Goal: Contribute content: Contribute content

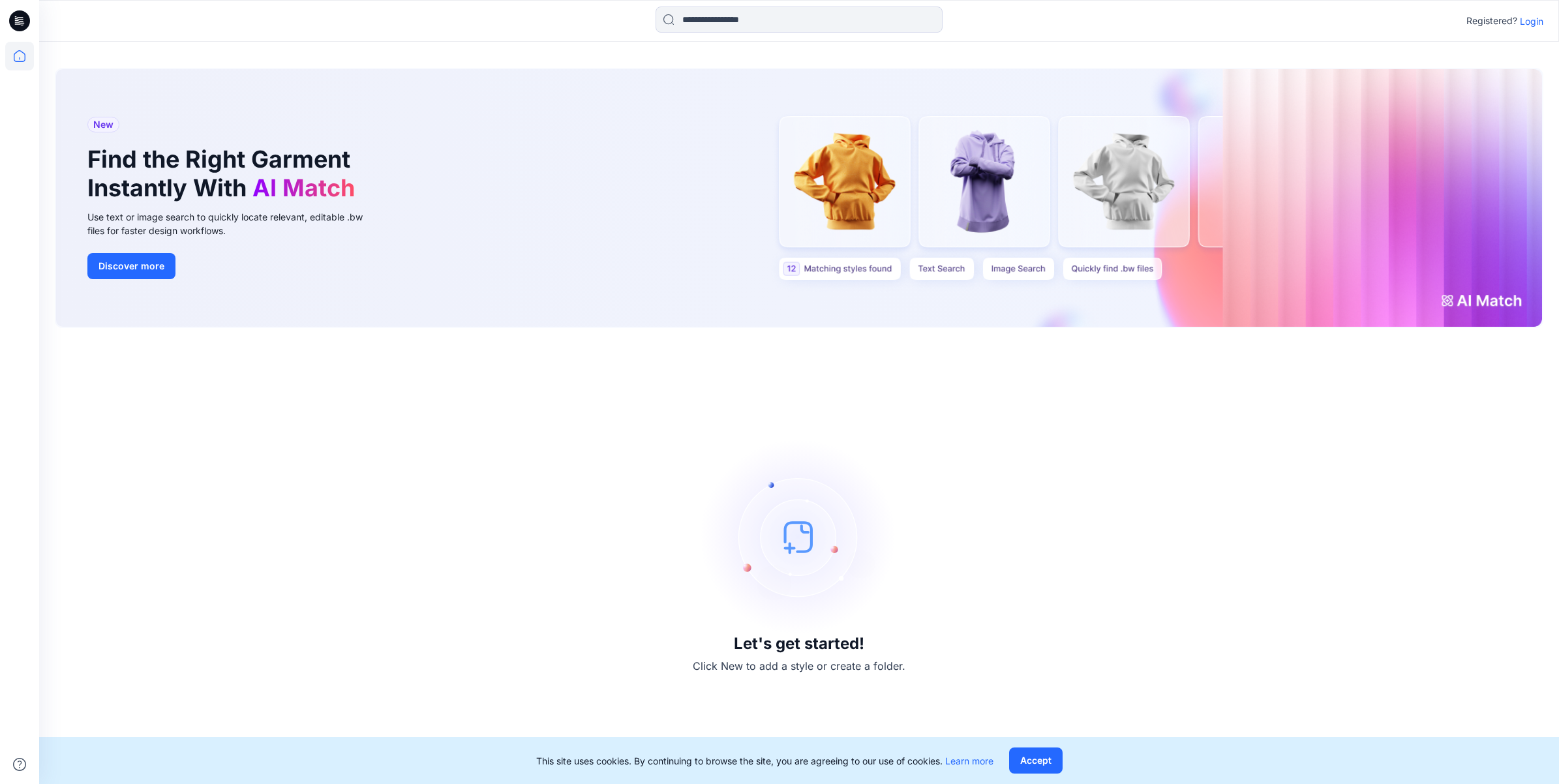
click at [1532, 27] on p "Login" at bounding box center [1532, 21] width 23 height 13
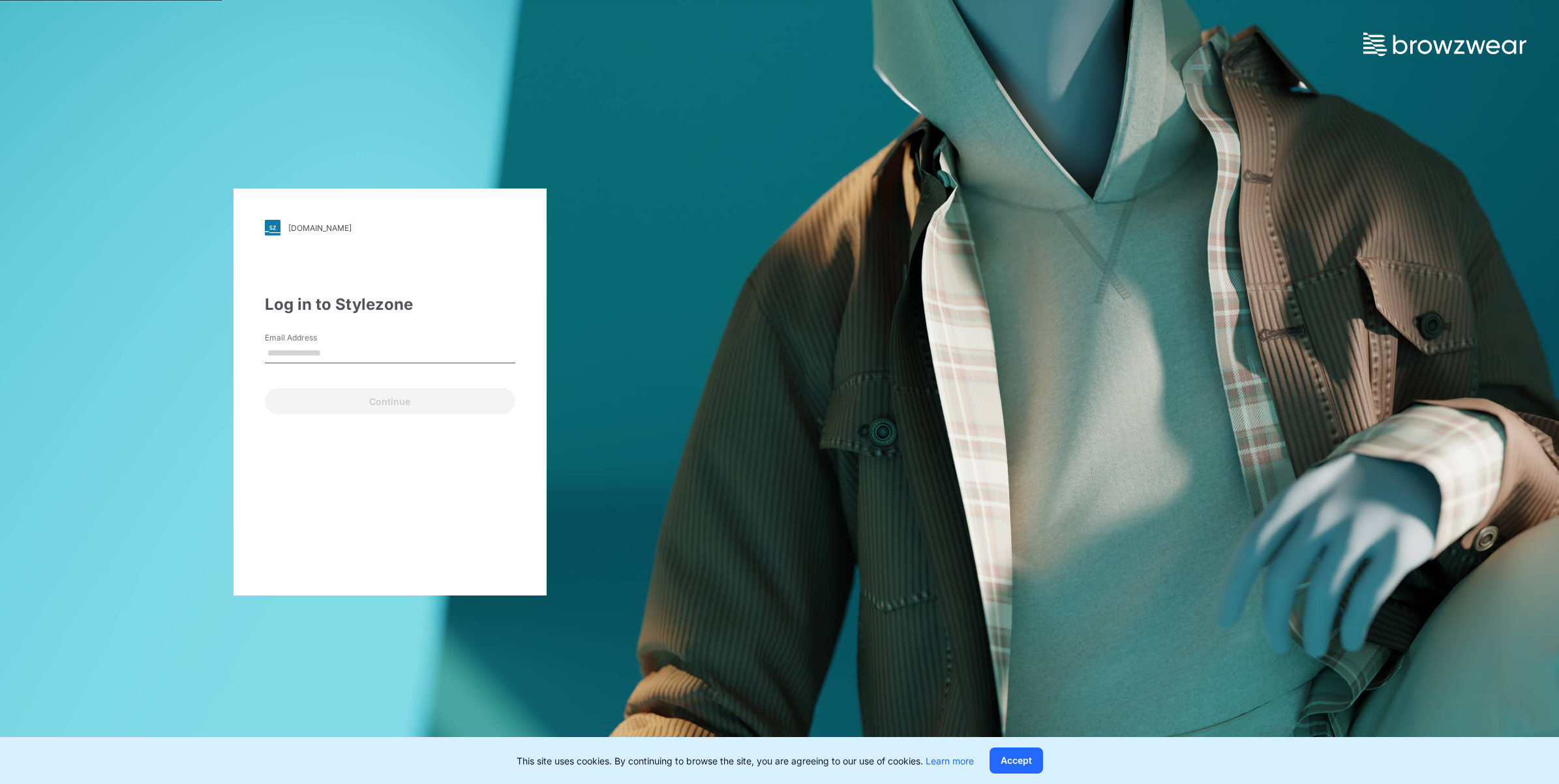
click at [321, 344] on input "Email Address" at bounding box center [390, 354] width 250 height 20
type input "**********"
click at [402, 407] on button "Continue" at bounding box center [390, 401] width 250 height 26
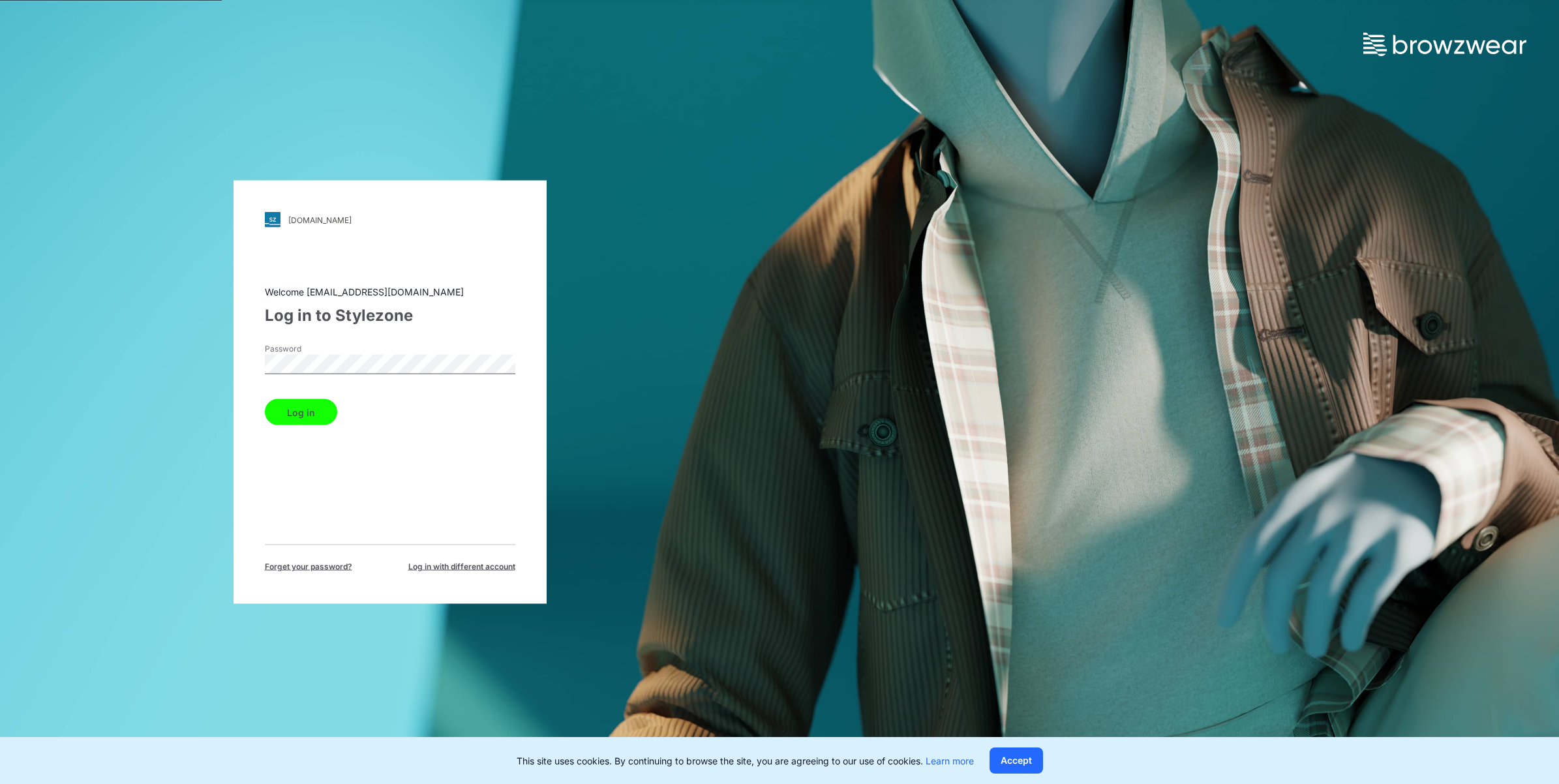
click at [289, 407] on button "Log in" at bounding box center [301, 412] width 72 height 26
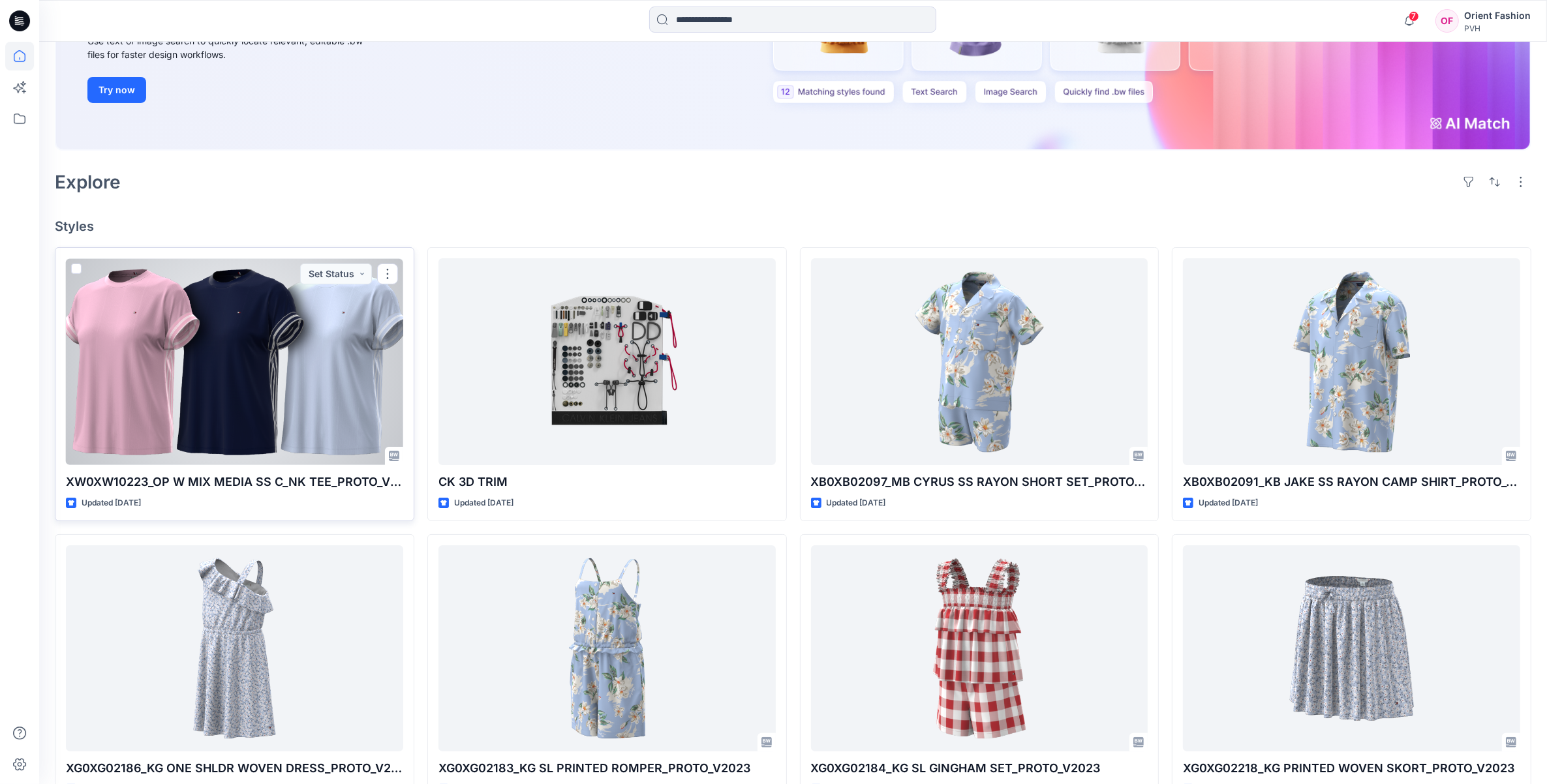
scroll to position [244, 0]
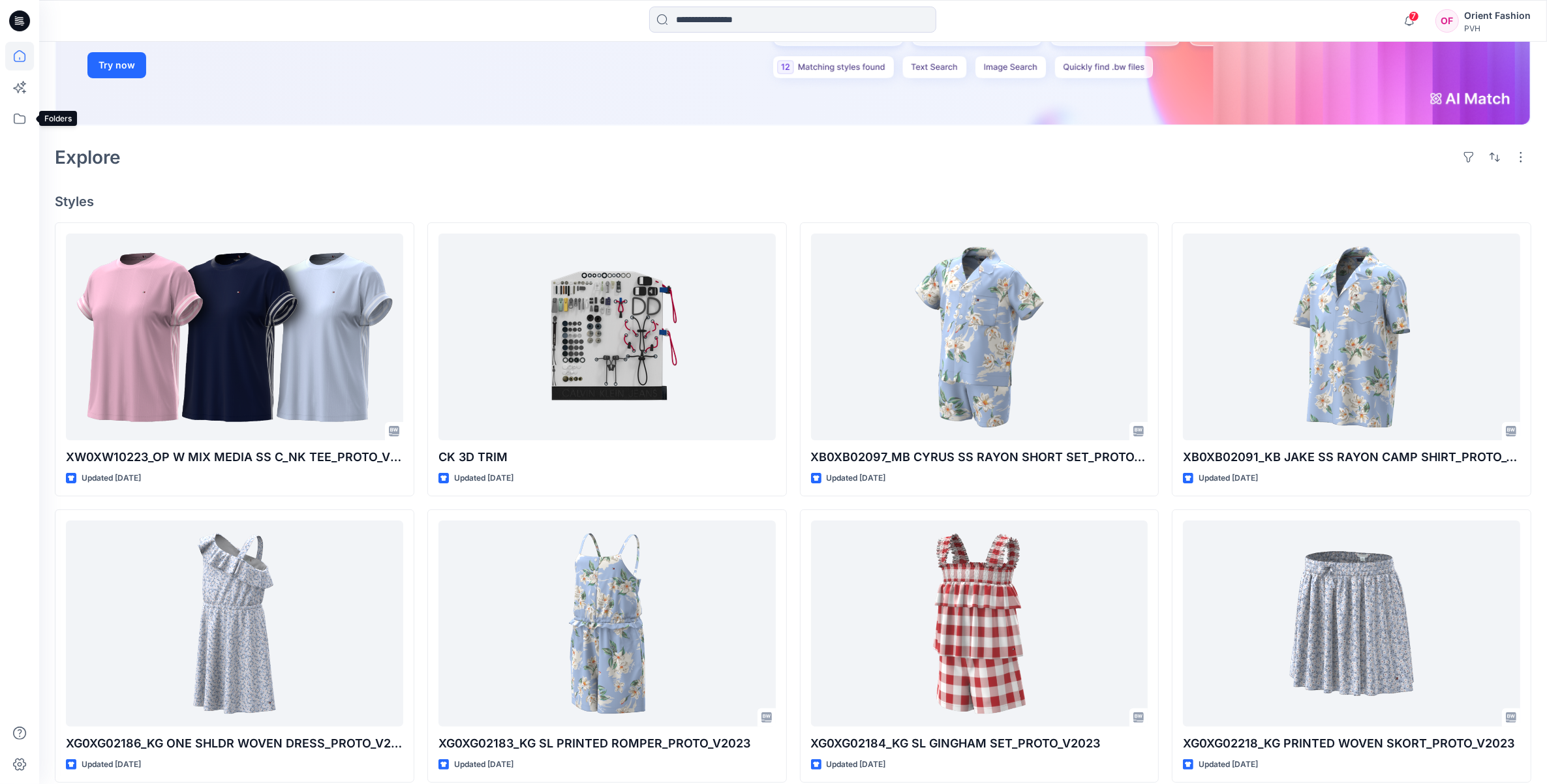
drag, startPoint x: 17, startPoint y: 115, endPoint x: 22, endPoint y: 135, distance: 20.6
click at [17, 115] on icon at bounding box center [19, 119] width 29 height 29
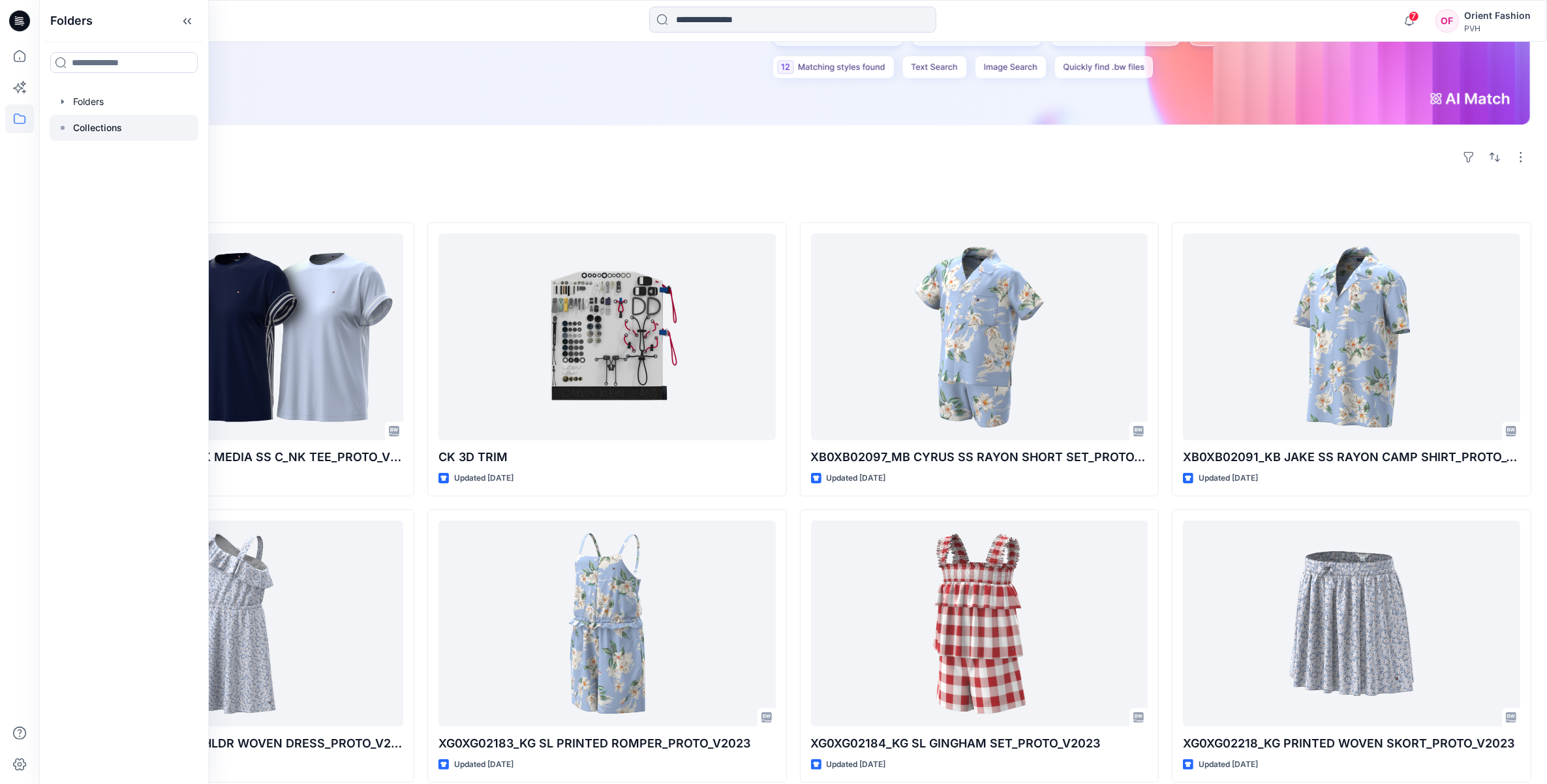
click at [116, 121] on p "Collections" at bounding box center [97, 127] width 49 height 16
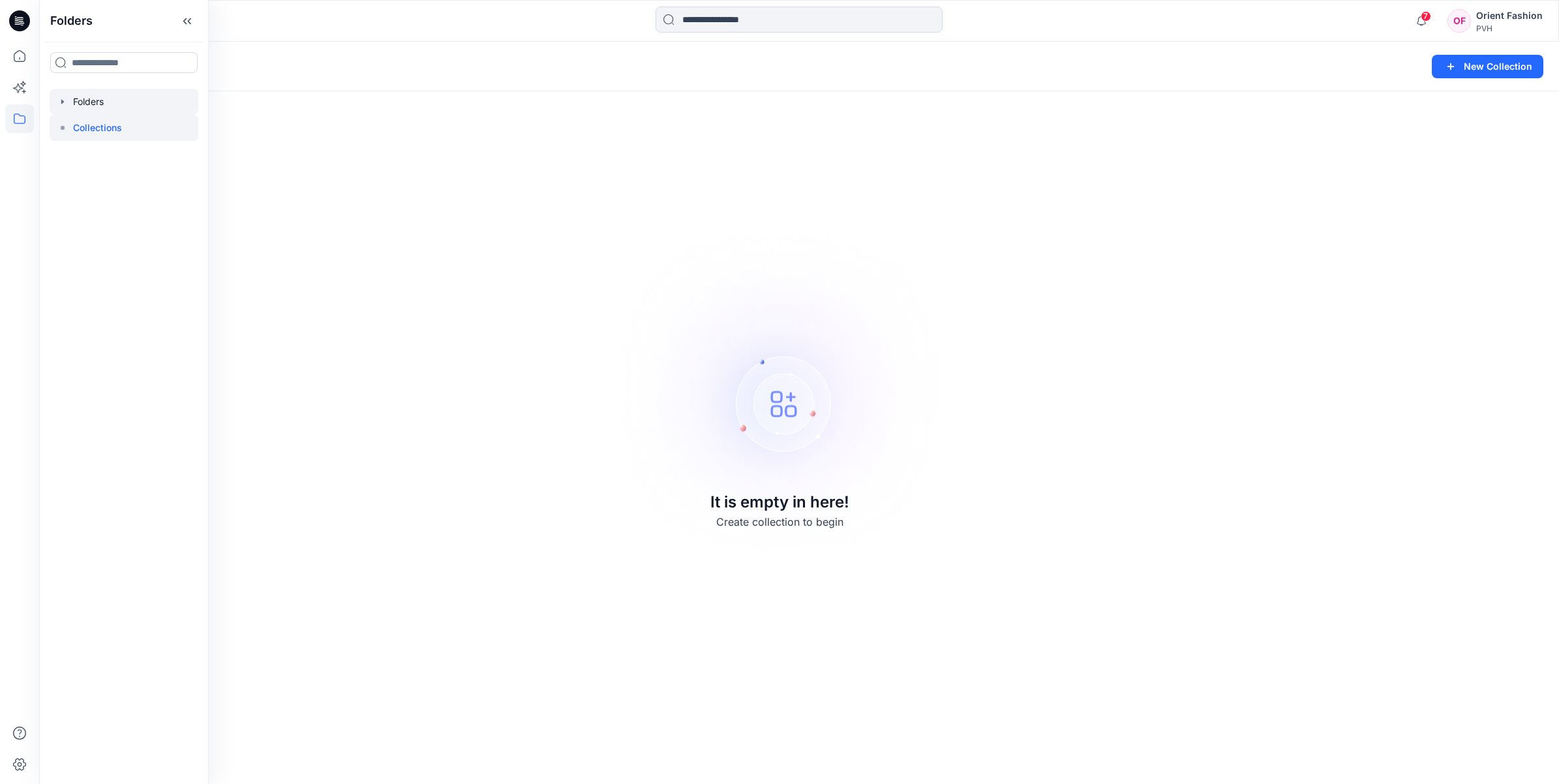
click at [96, 103] on div at bounding box center [124, 101] width 149 height 26
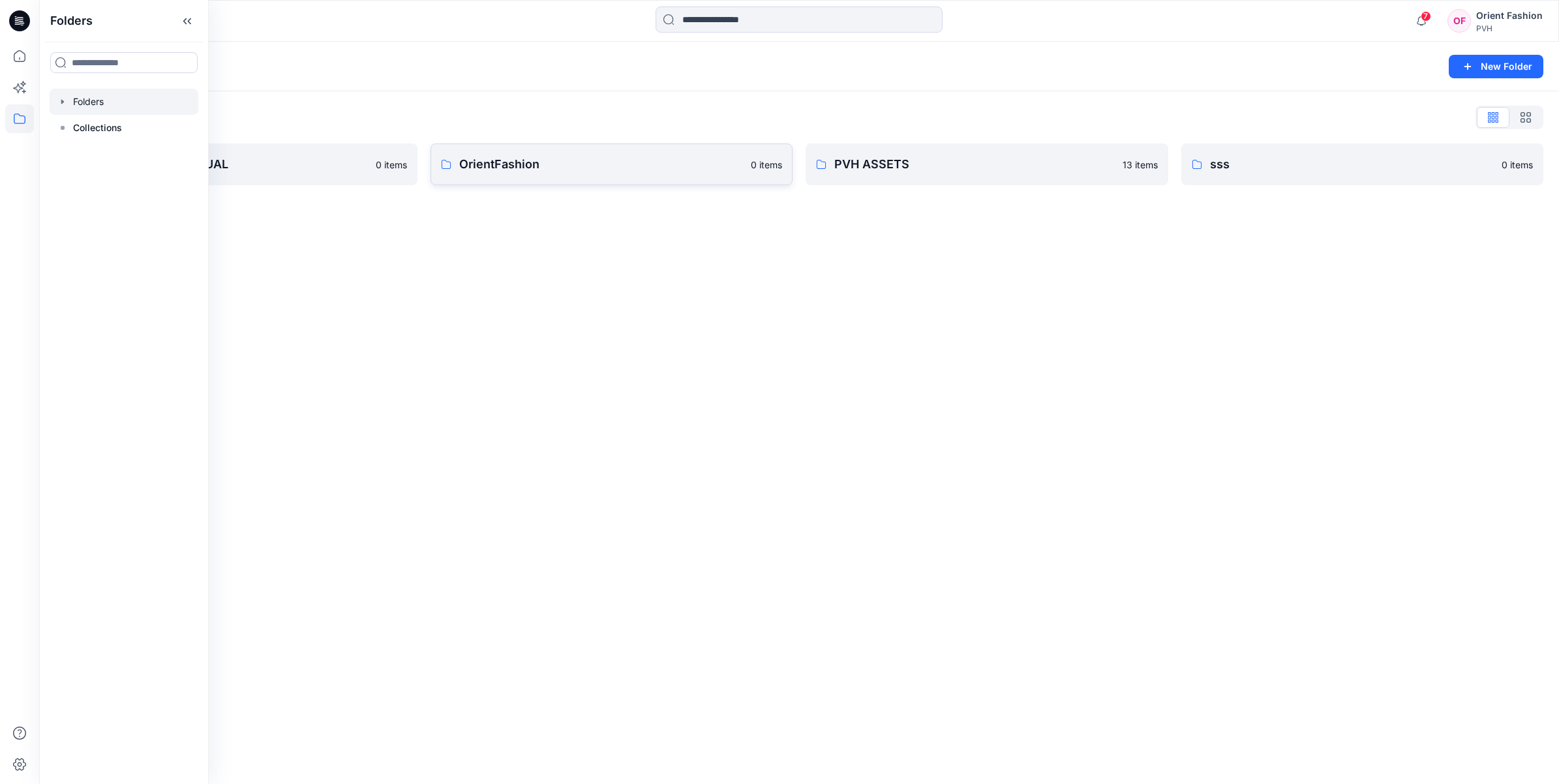
click at [592, 159] on p "OrientFashion" at bounding box center [601, 165] width 284 height 18
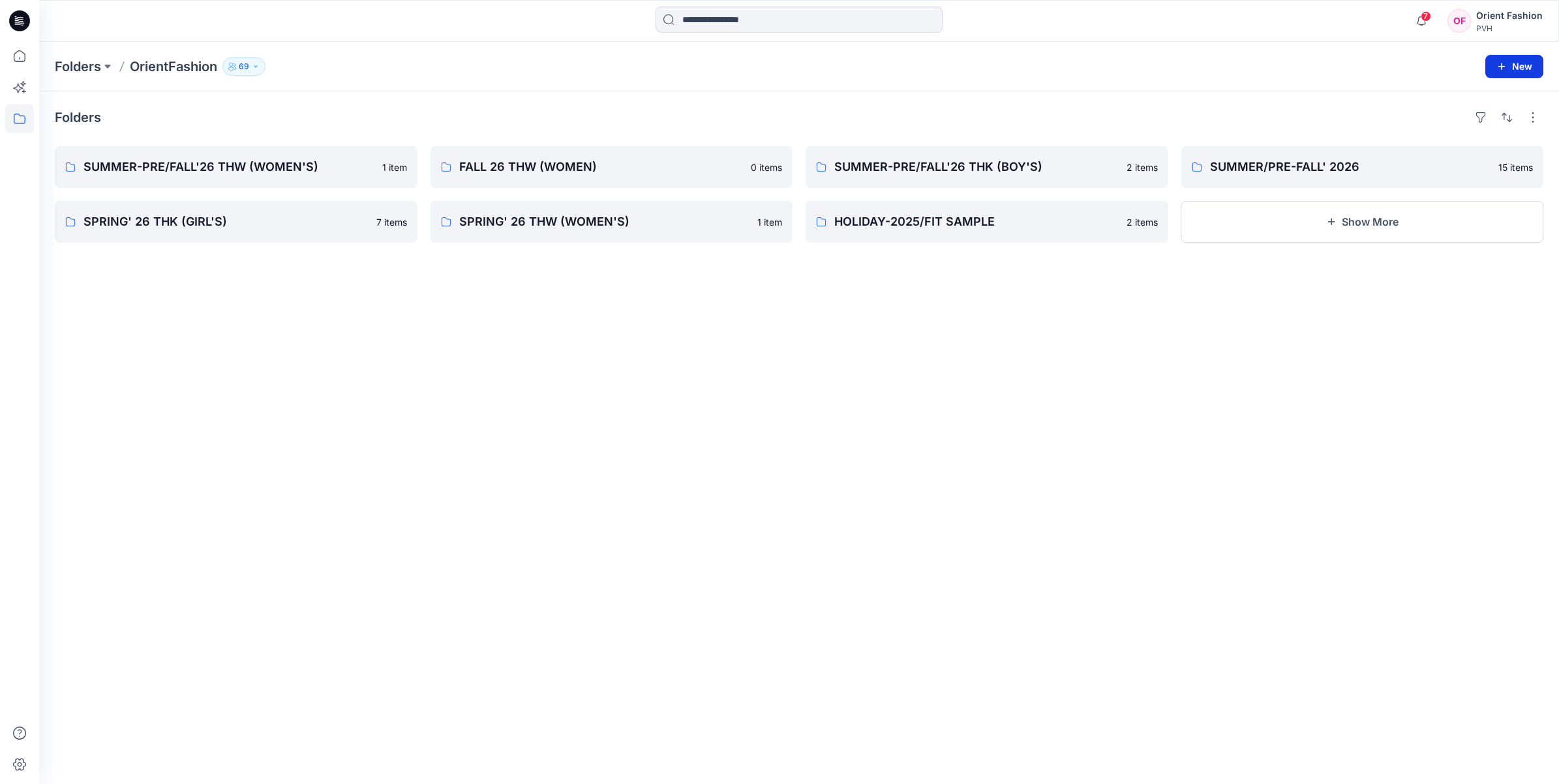
click at [1519, 71] on button "New" at bounding box center [1515, 67] width 58 height 23
click at [1481, 106] on p "New Style" at bounding box center [1474, 99] width 44 height 16
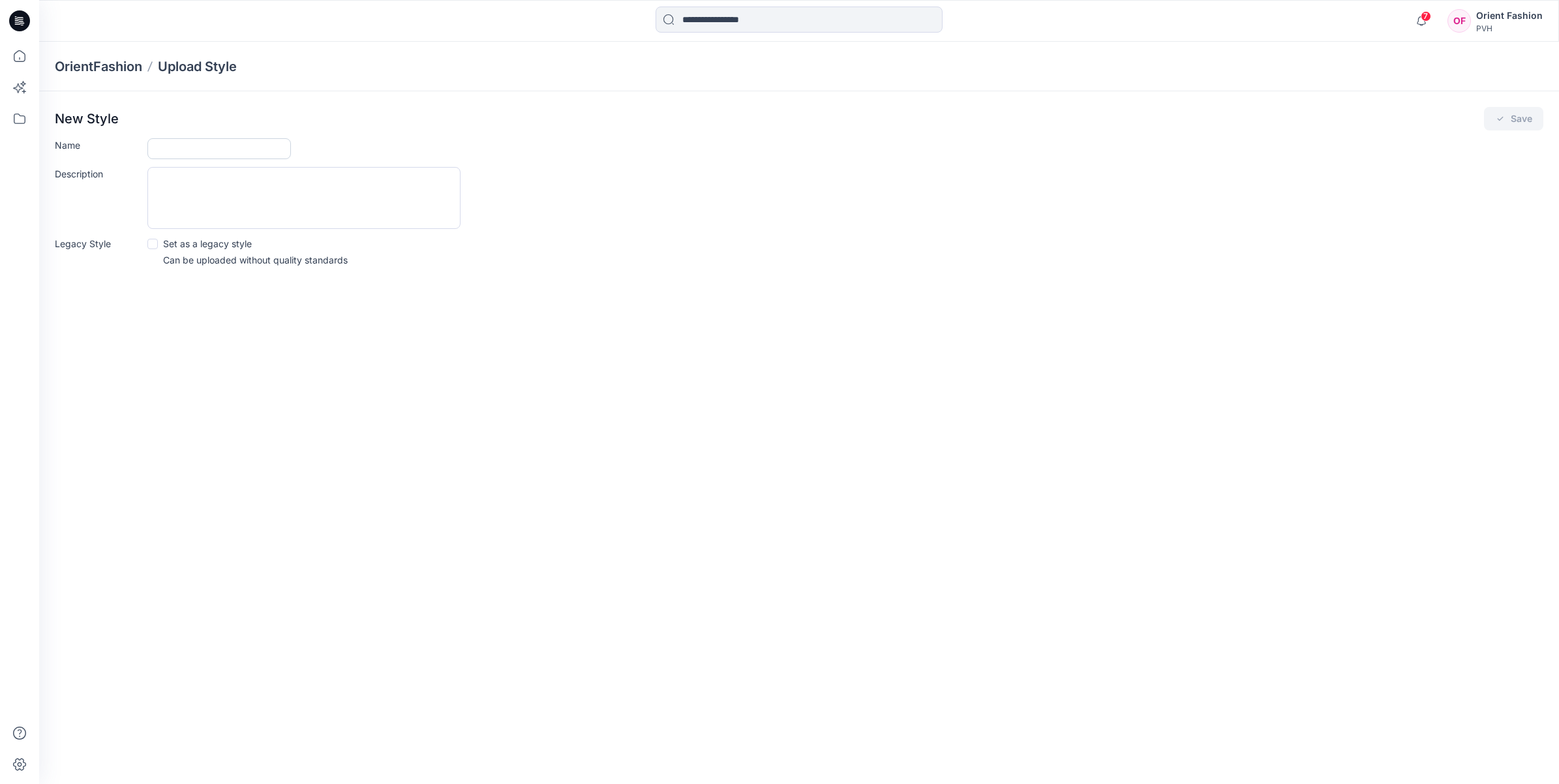
click at [170, 153] on input "Name" at bounding box center [219, 148] width 144 height 21
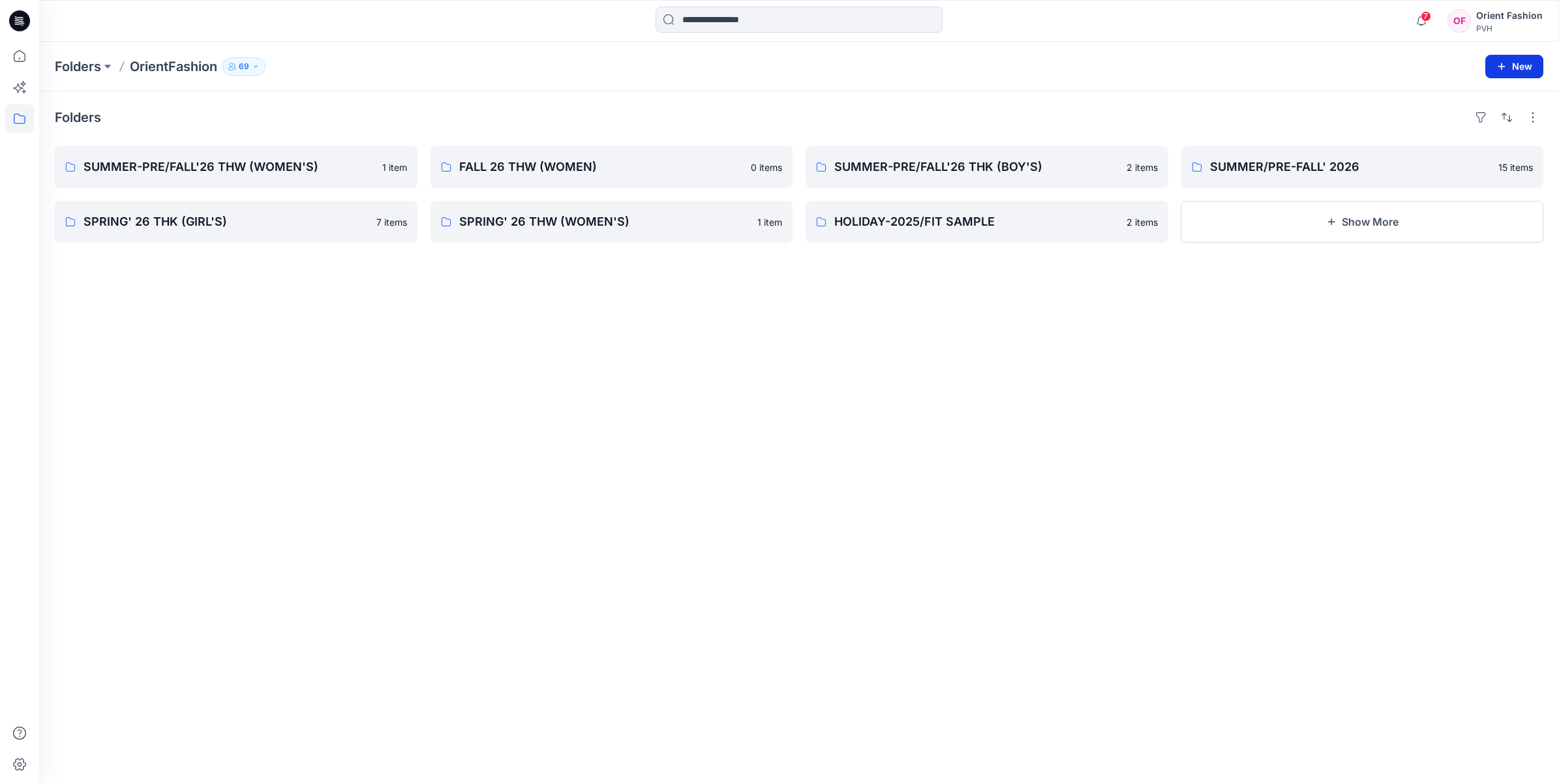
click at [1531, 67] on button "New" at bounding box center [1515, 67] width 58 height 23
click at [1494, 125] on p "New Folder" at bounding box center [1477, 124] width 48 height 13
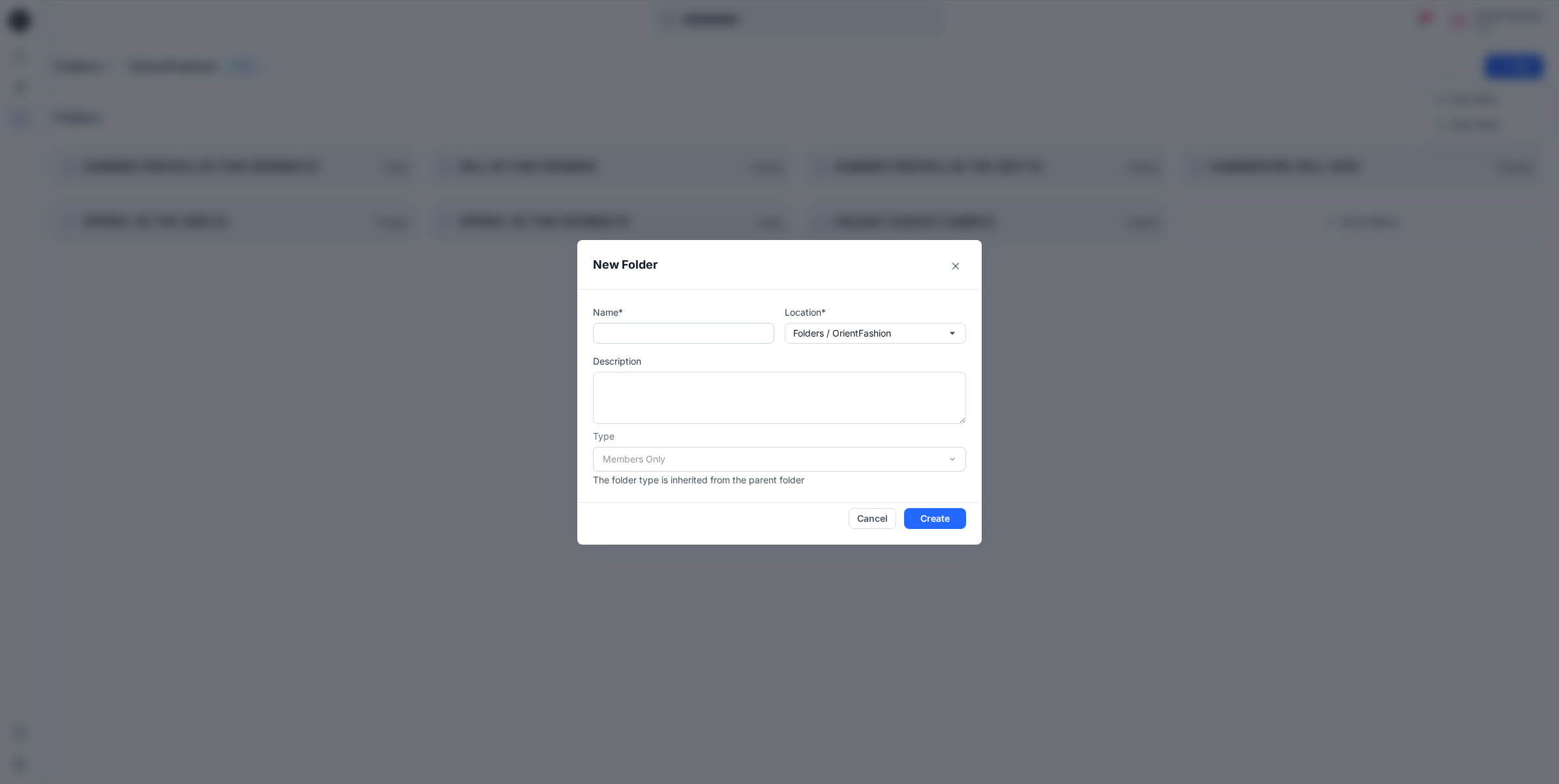
click at [612, 332] on input "text" at bounding box center [683, 333] width 181 height 21
paste input "**********"
type input "**********"
click at [944, 523] on button "Create" at bounding box center [935, 518] width 62 height 21
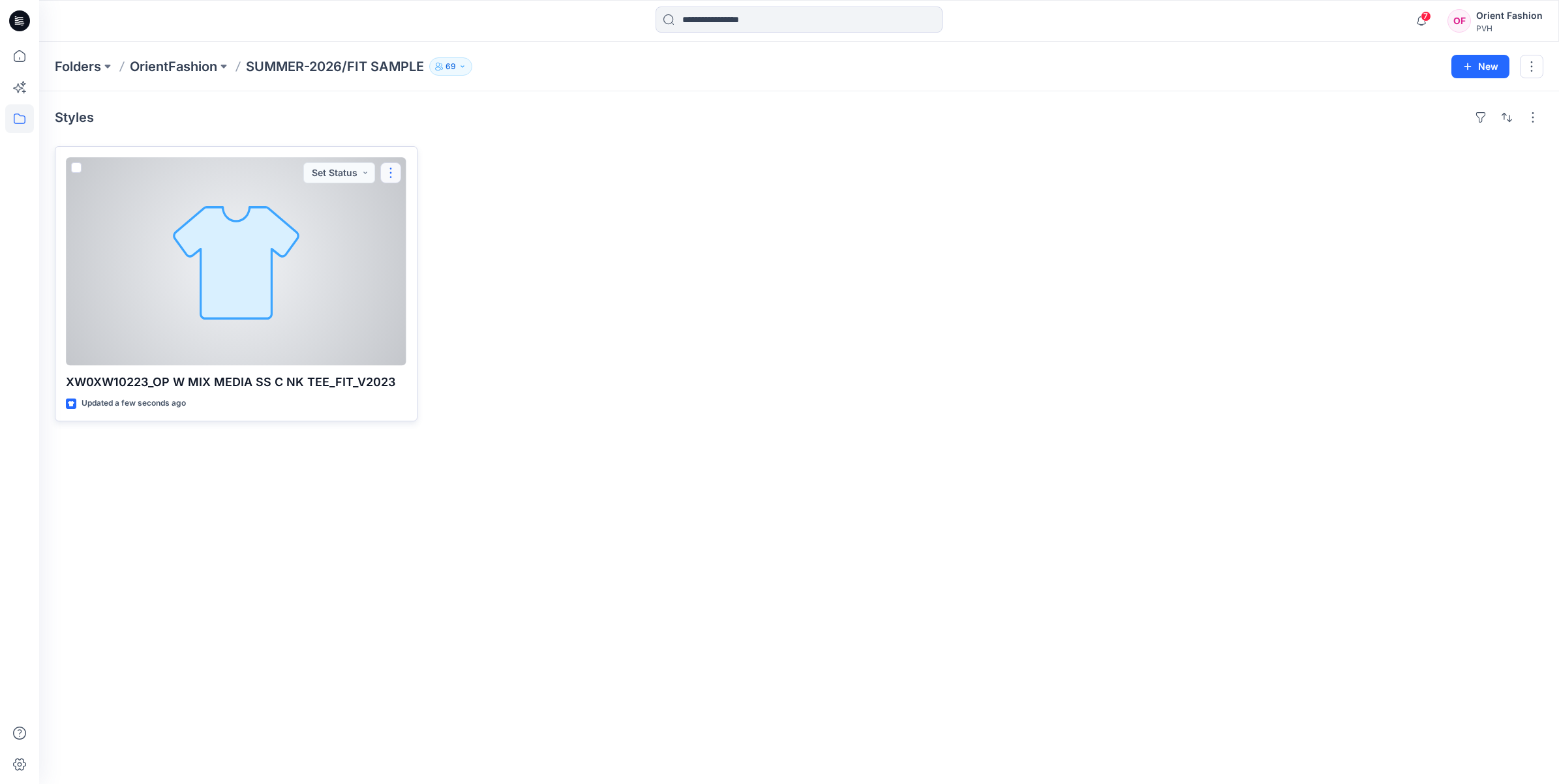
click at [385, 180] on button "button" at bounding box center [390, 172] width 21 height 21
click at [412, 204] on p "Edit" at bounding box center [415, 203] width 17 height 13
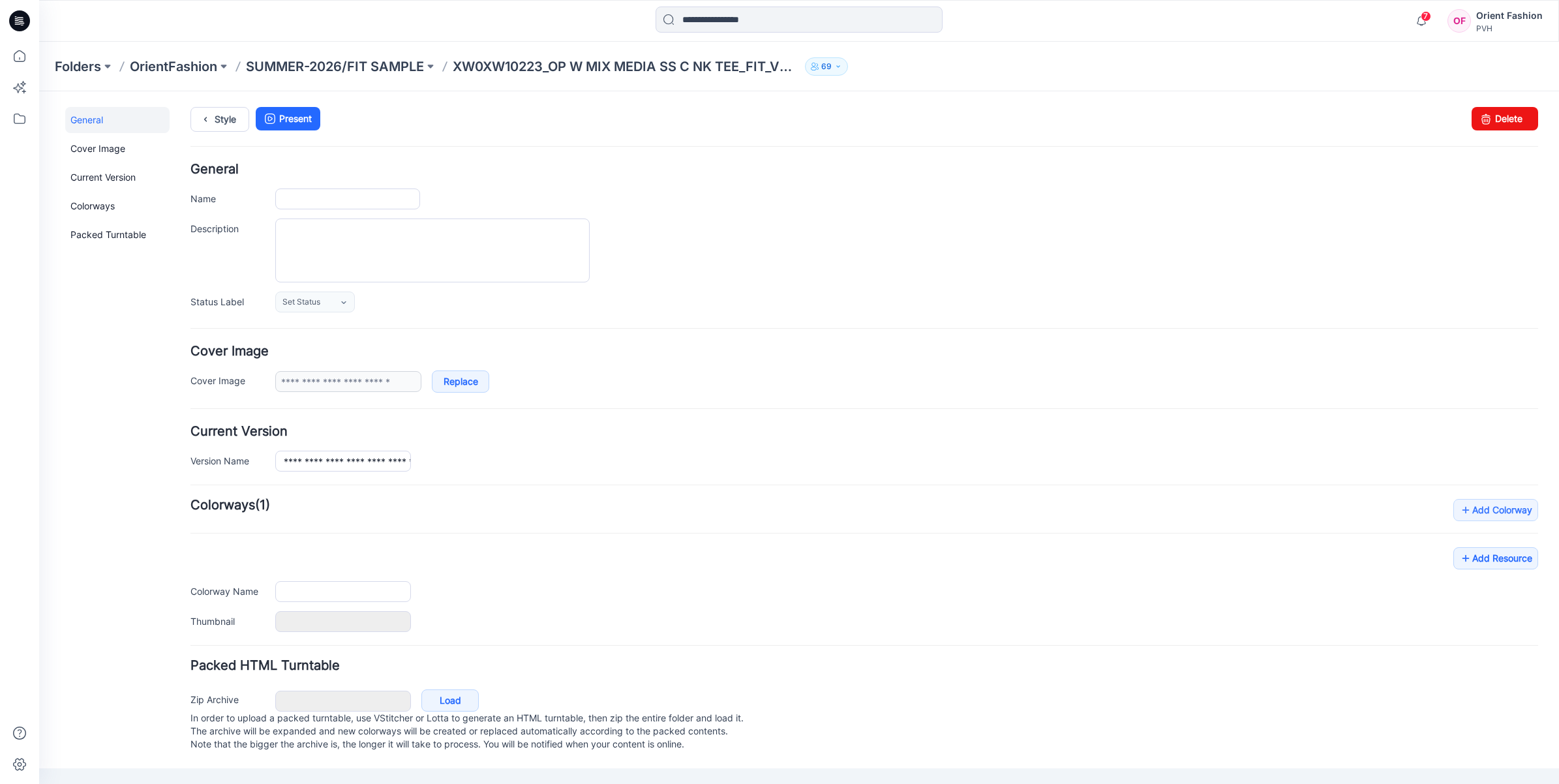
type input "**********"
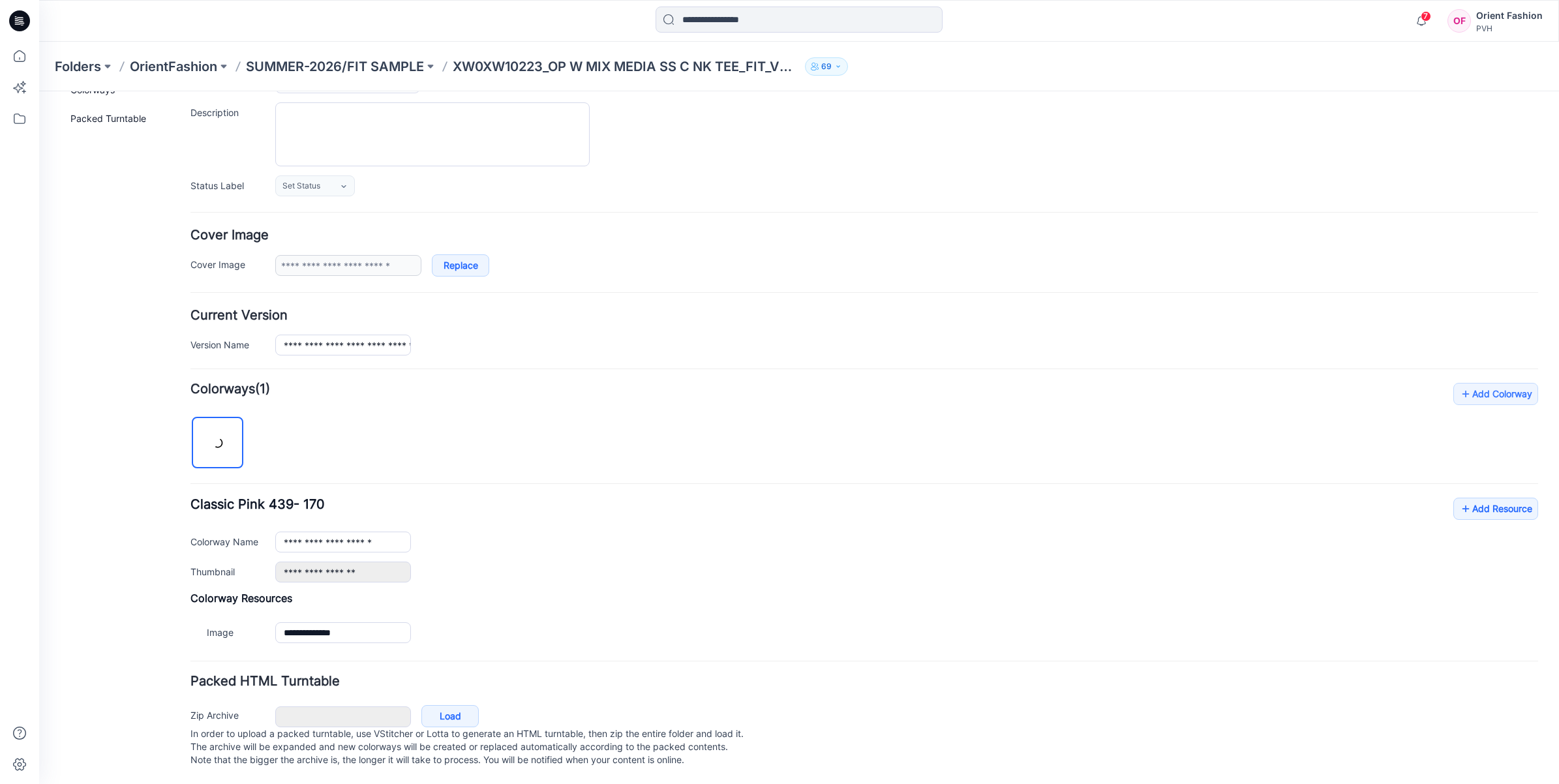
scroll to position [134, 0]
click at [1467, 498] on link "Add Resource" at bounding box center [1496, 509] width 85 height 22
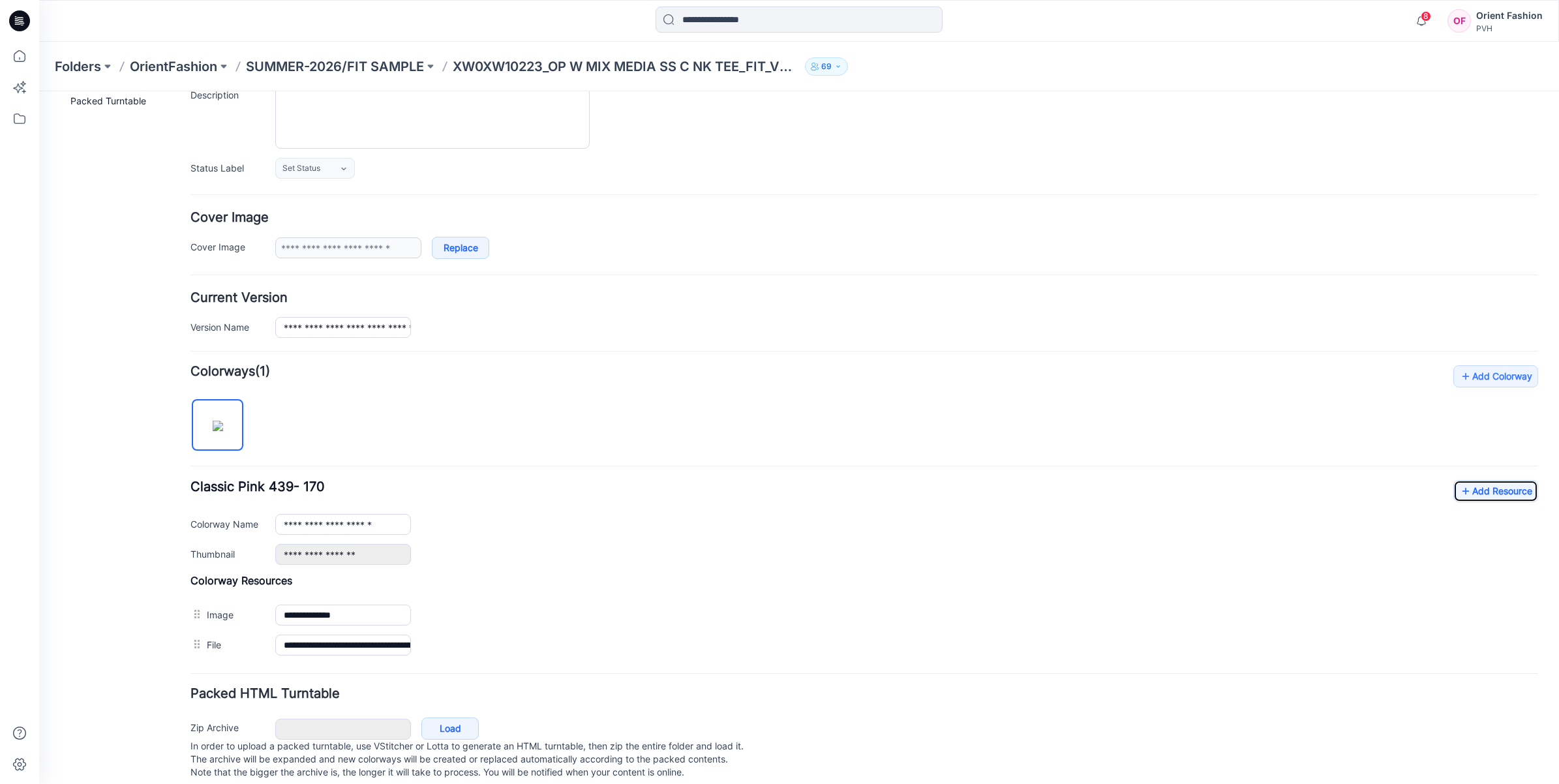
scroll to position [0, 0]
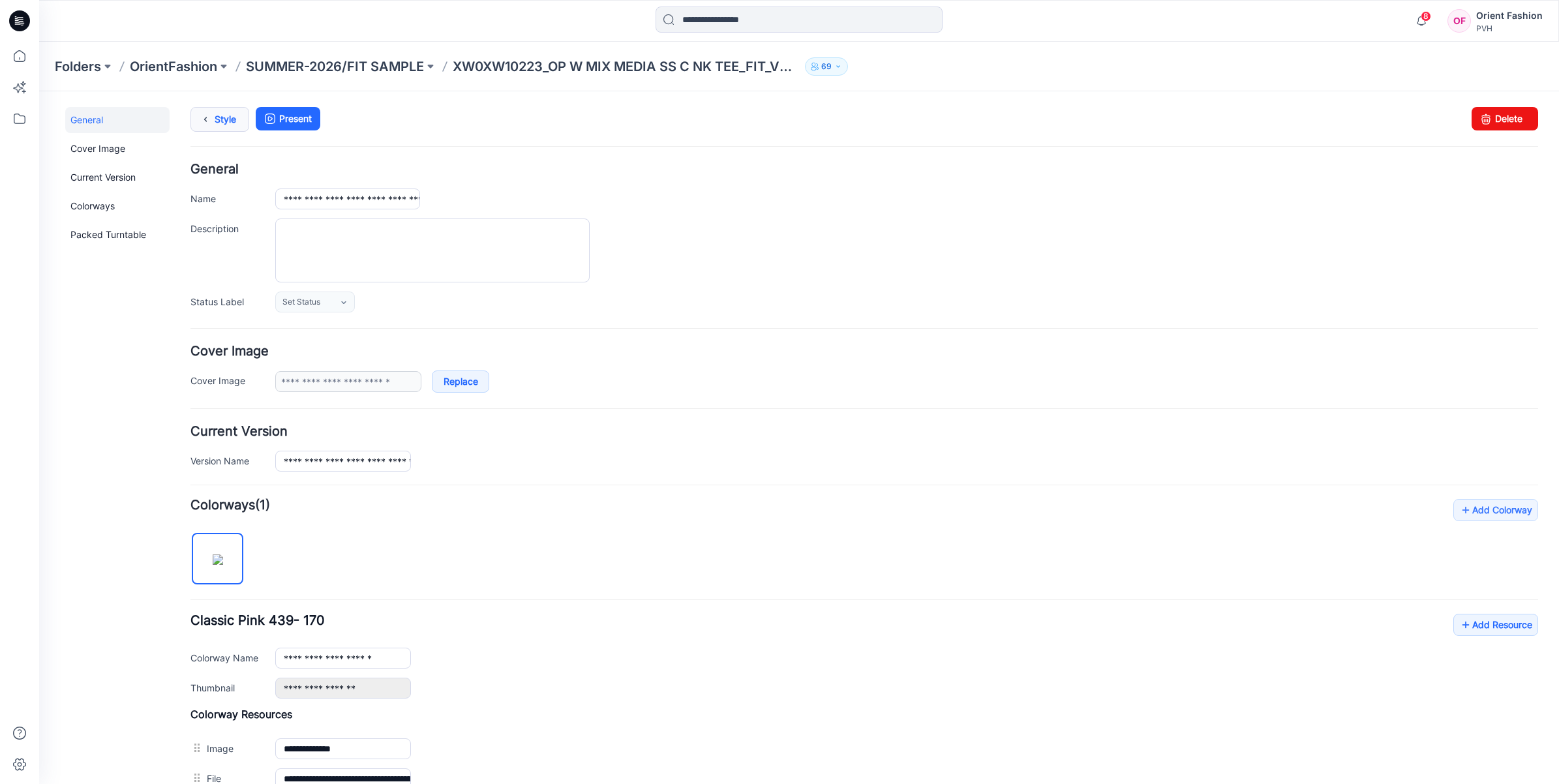
click at [224, 118] on link "Style" at bounding box center [220, 120] width 59 height 25
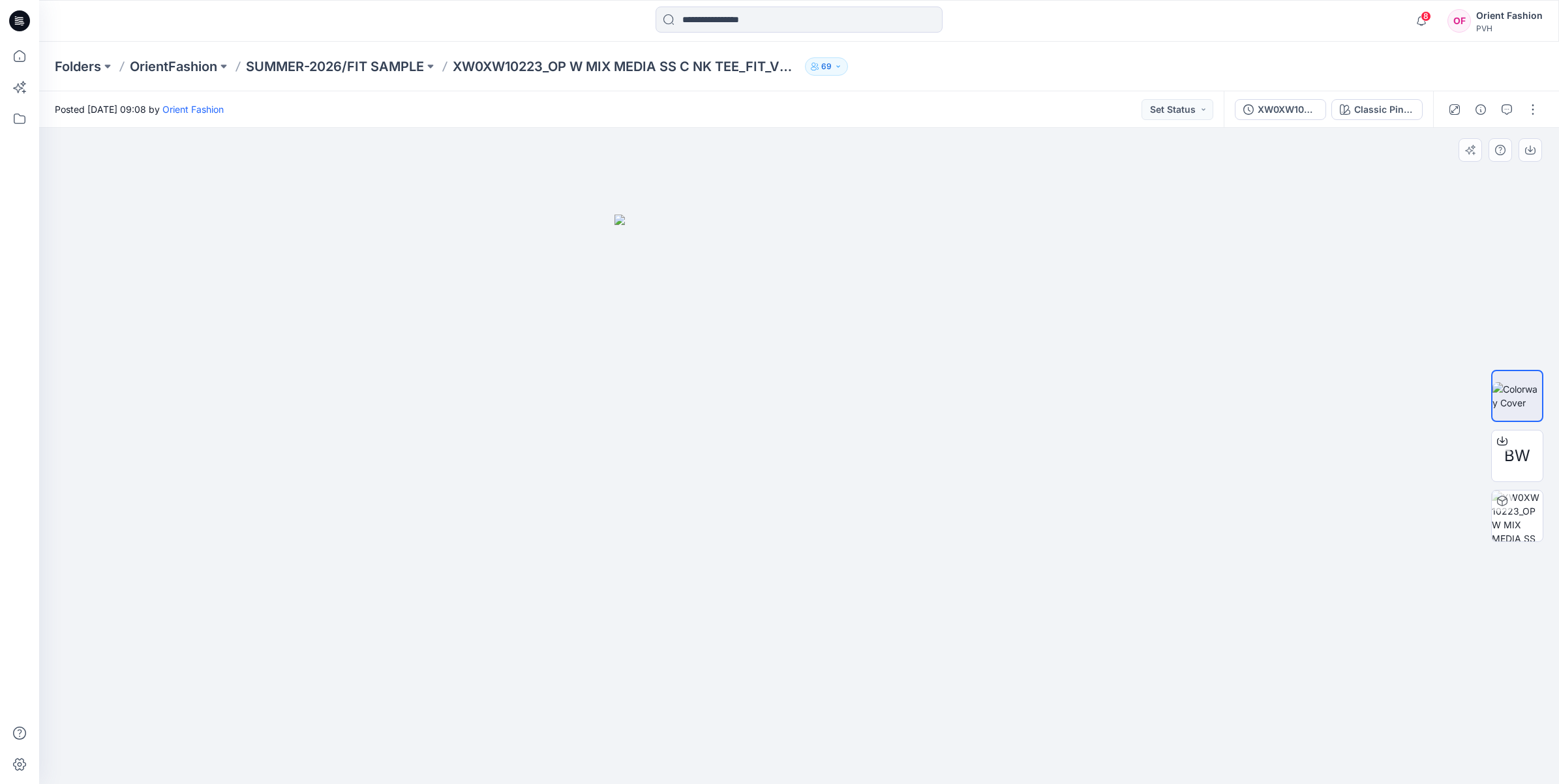
click at [210, 227] on div at bounding box center [799, 456] width 1520 height 656
click at [275, 121] on div "Posted Saturday, October 04, 2025 09:08 by Orient Fashion Set Status" at bounding box center [631, 109] width 1185 height 36
drag, startPoint x: 275, startPoint y: 121, endPoint x: 279, endPoint y: 197, distance: 76.1
click at [279, 197] on div at bounding box center [799, 456] width 1520 height 656
